Goal: Navigation & Orientation: Find specific page/section

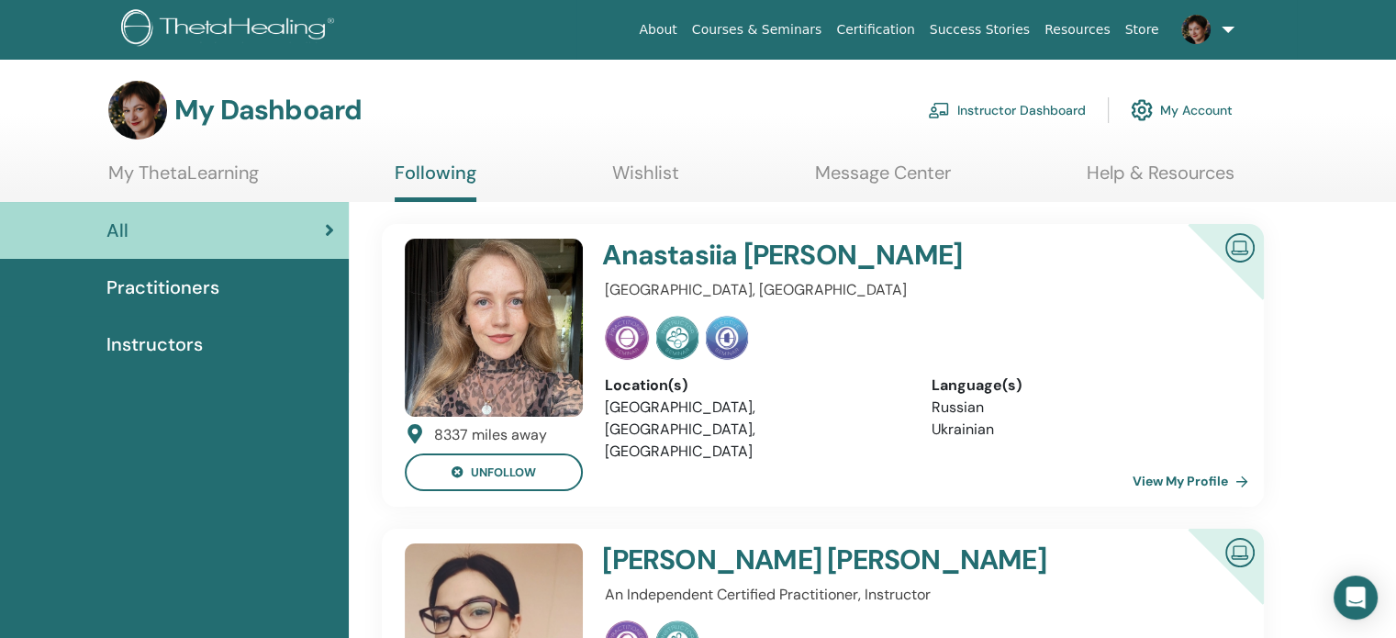
click at [1016, 110] on link "Instructor Dashboard" at bounding box center [1007, 110] width 158 height 40
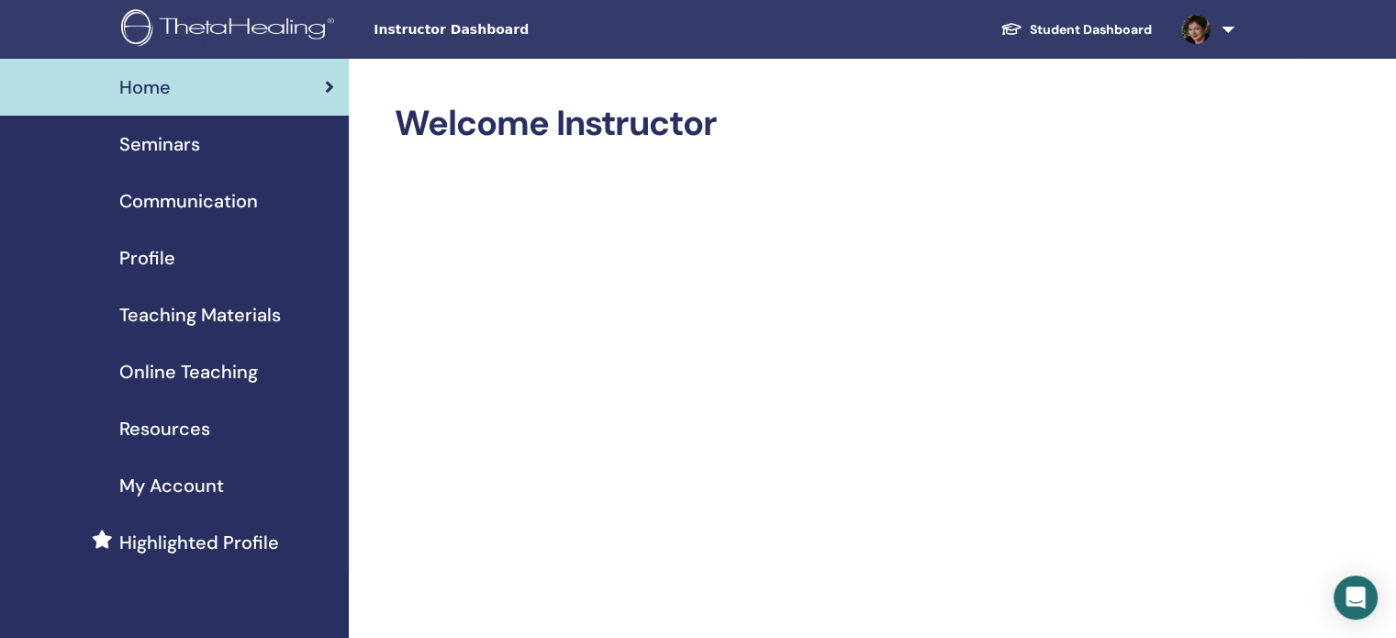
click at [196, 389] on link "Online Teaching" at bounding box center [174, 371] width 349 height 57
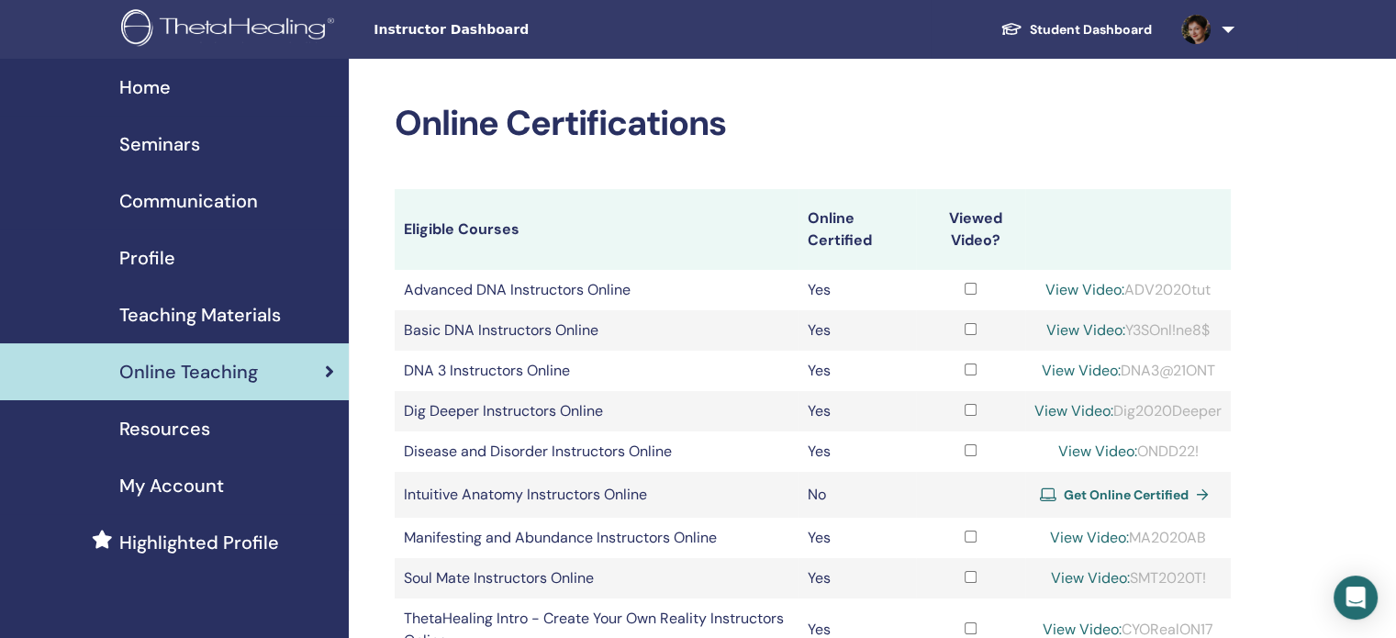
click at [173, 328] on span "Teaching Materials" at bounding box center [199, 315] width 161 height 28
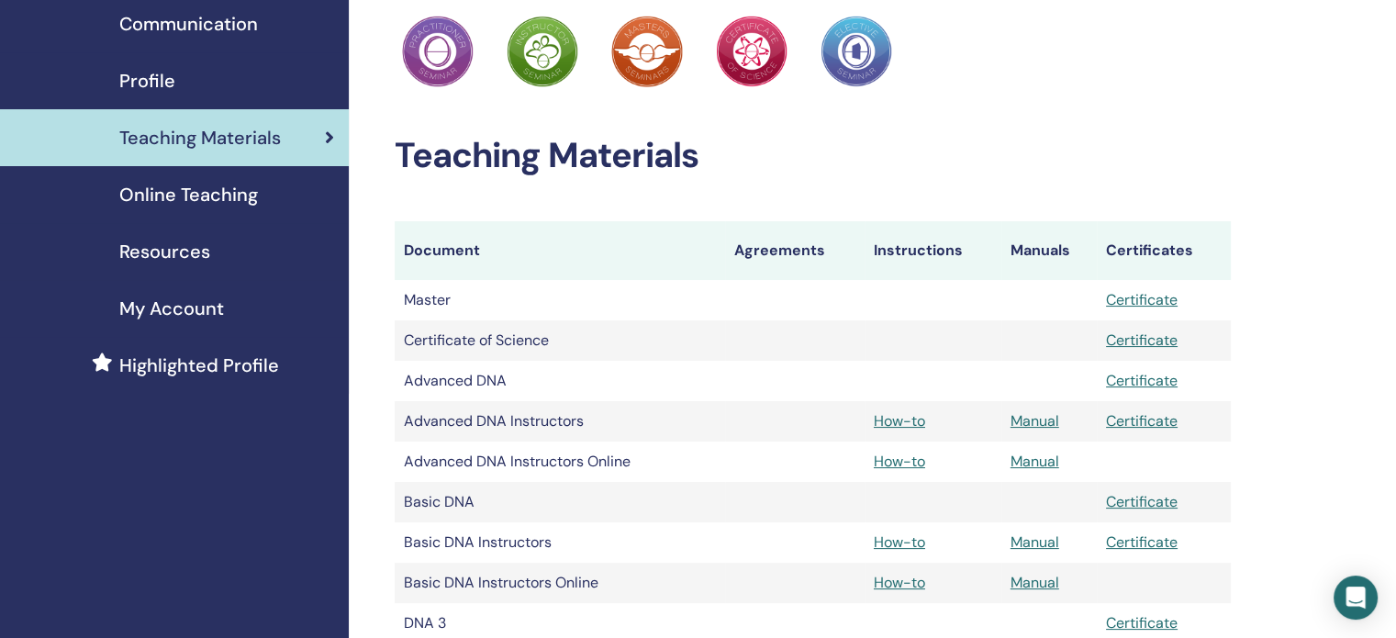
scroll to position [184, 0]
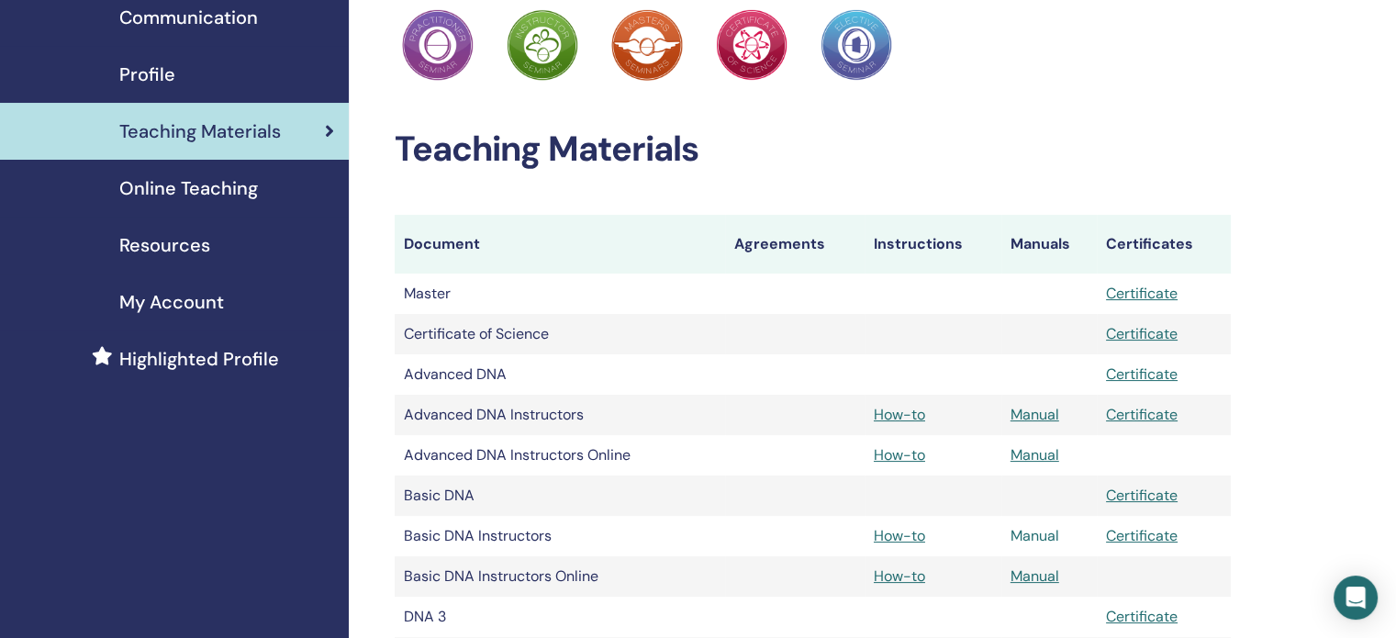
click at [1012, 542] on link "Manual" at bounding box center [1034, 535] width 49 height 19
